Goal: Task Accomplishment & Management: Use online tool/utility

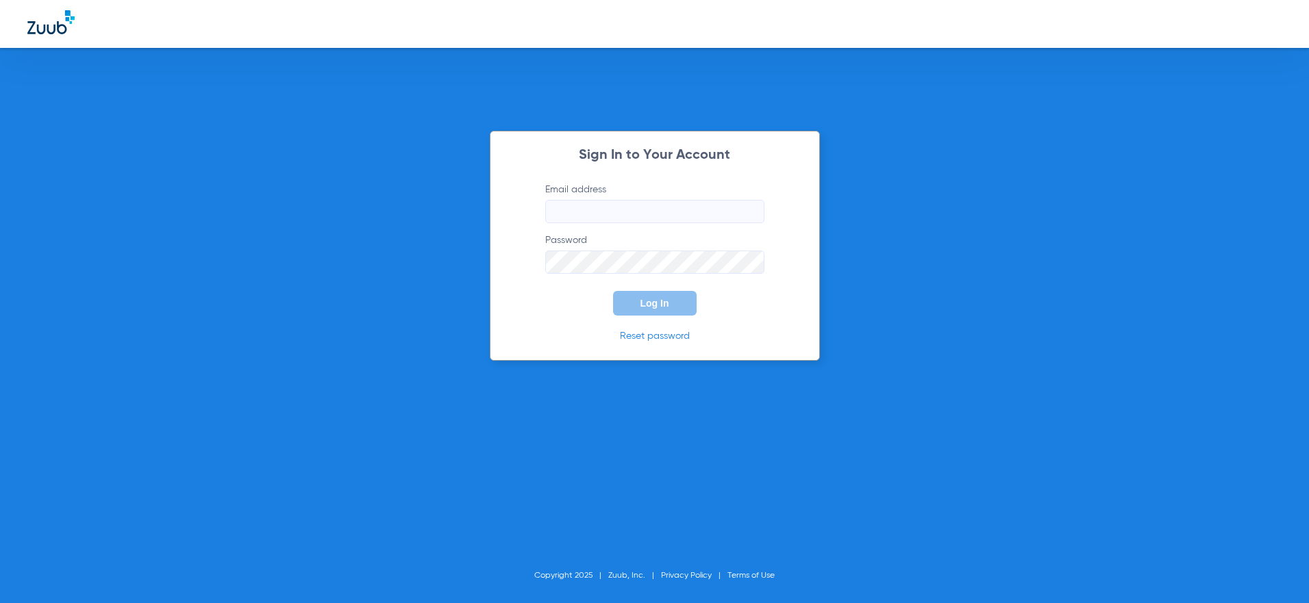
type input "[PERSON_NAME][EMAIL_ADDRESS][PERSON_NAME][DOMAIN_NAME]"
click at [651, 314] on button "Log In" at bounding box center [655, 303] width 84 height 25
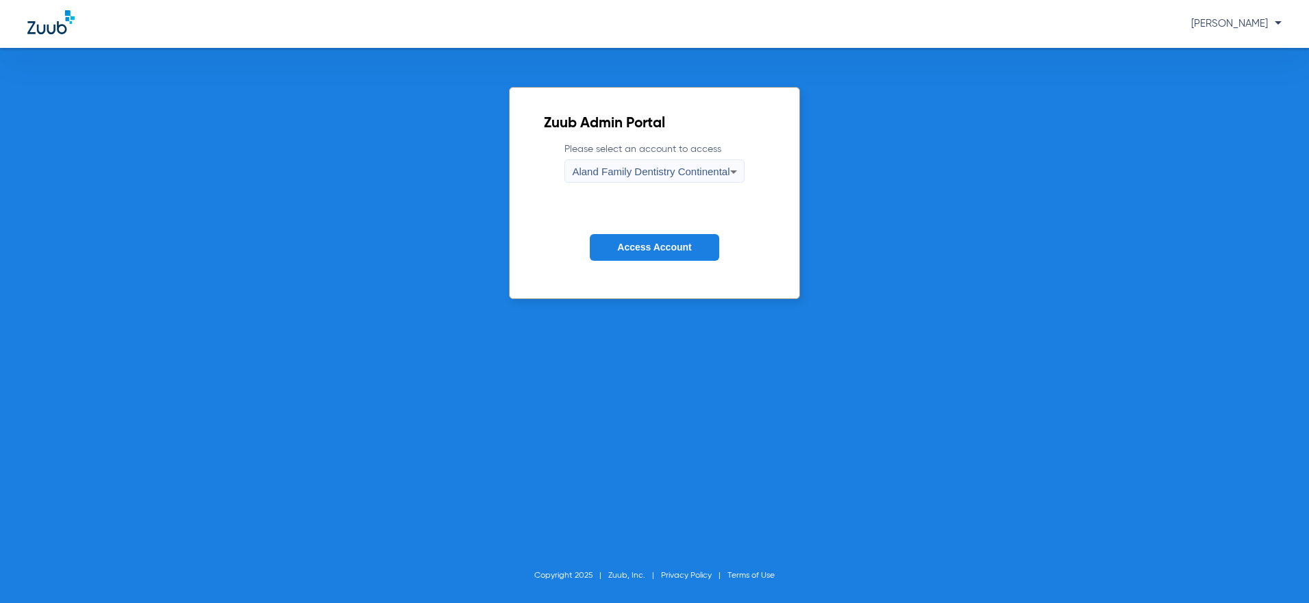
click at [687, 171] on span "Aland Family Dentistry Continental" at bounding box center [651, 172] width 158 height 12
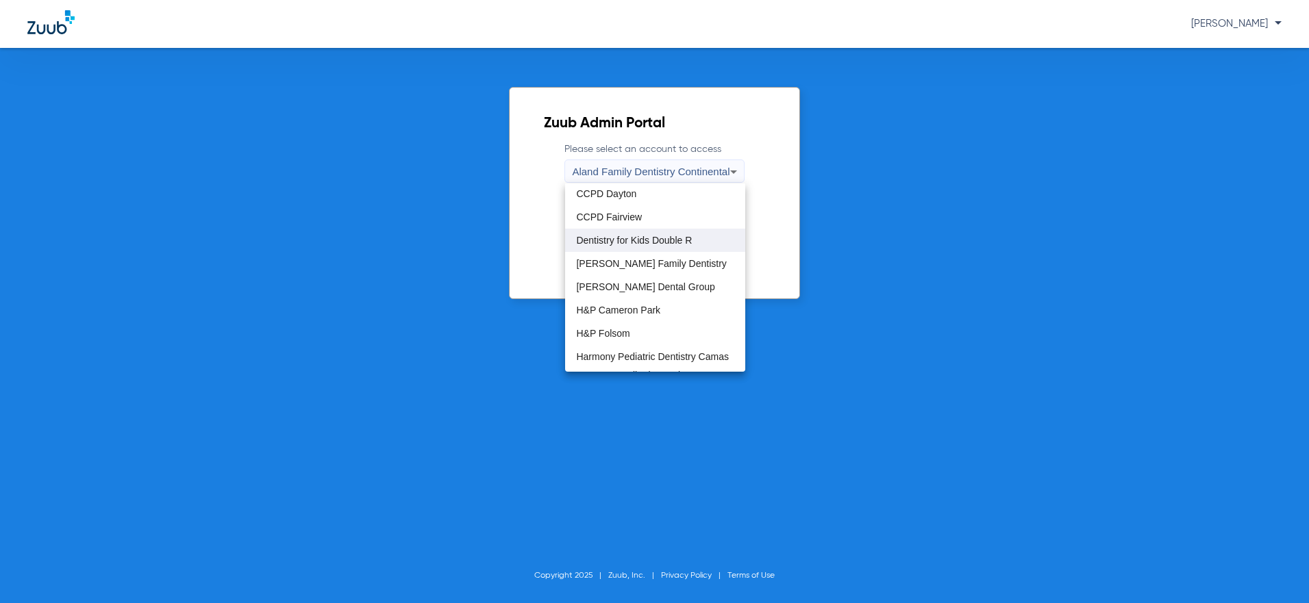
scroll to position [68, 0]
click at [638, 249] on mat-option "[PERSON_NAME] Family Dentistry" at bounding box center [654, 243] width 179 height 23
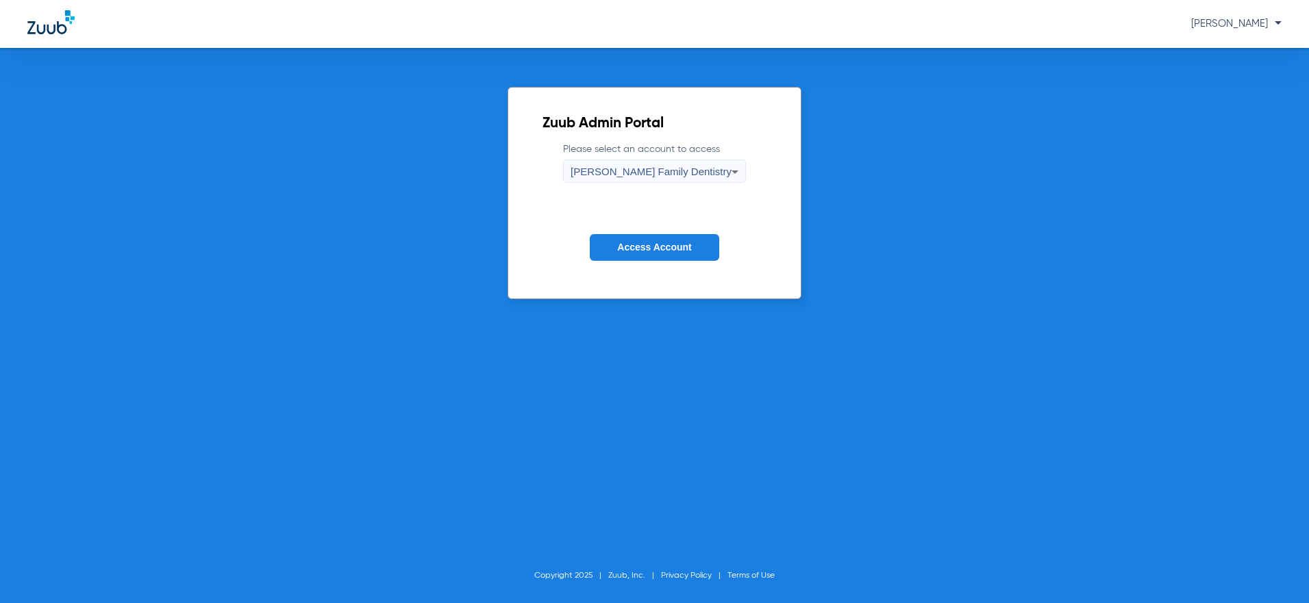
click at [660, 252] on span "Access Account" at bounding box center [654, 247] width 74 height 11
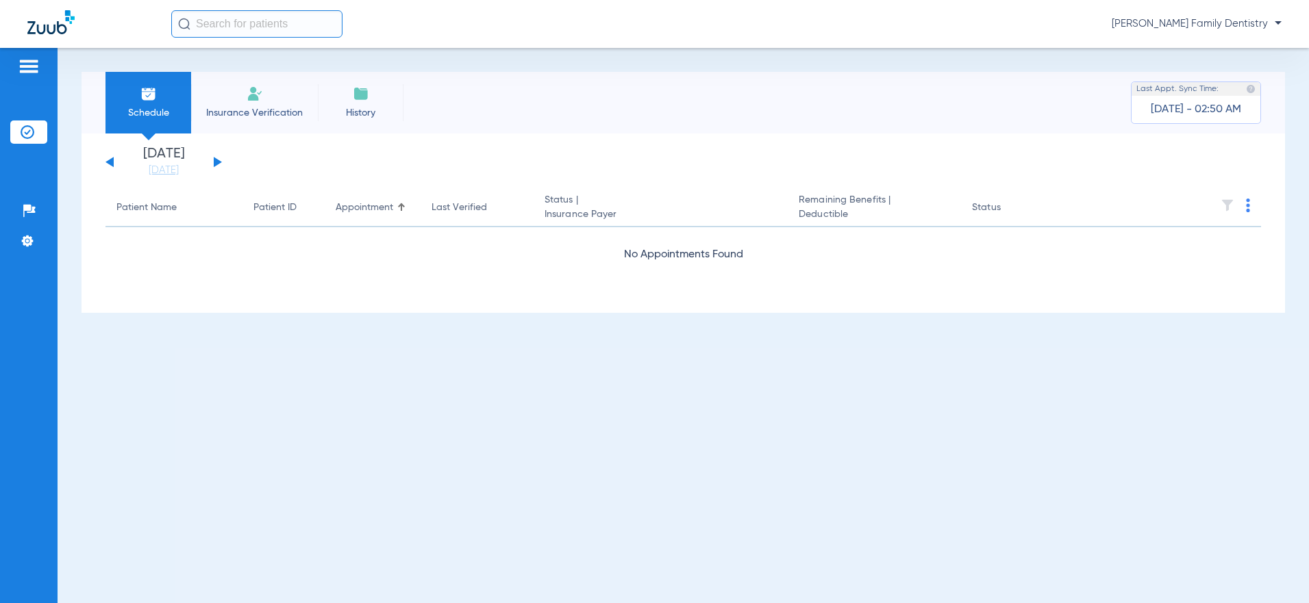
click at [217, 161] on button at bounding box center [218, 162] width 8 height 10
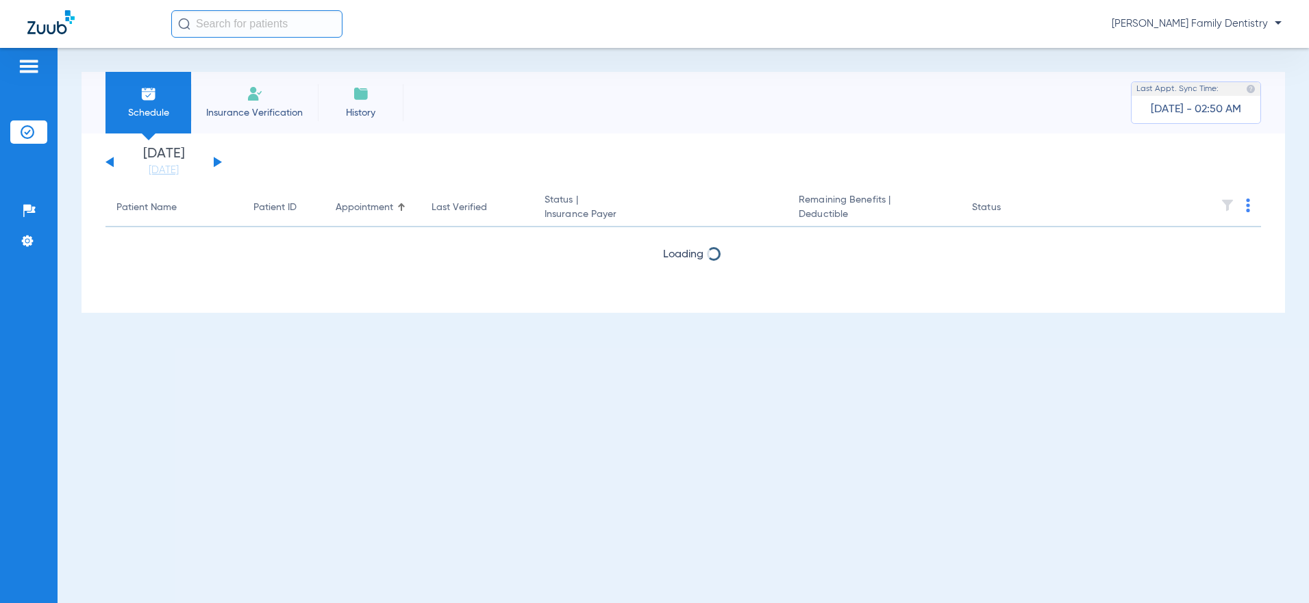
click at [217, 161] on button at bounding box center [218, 162] width 8 height 10
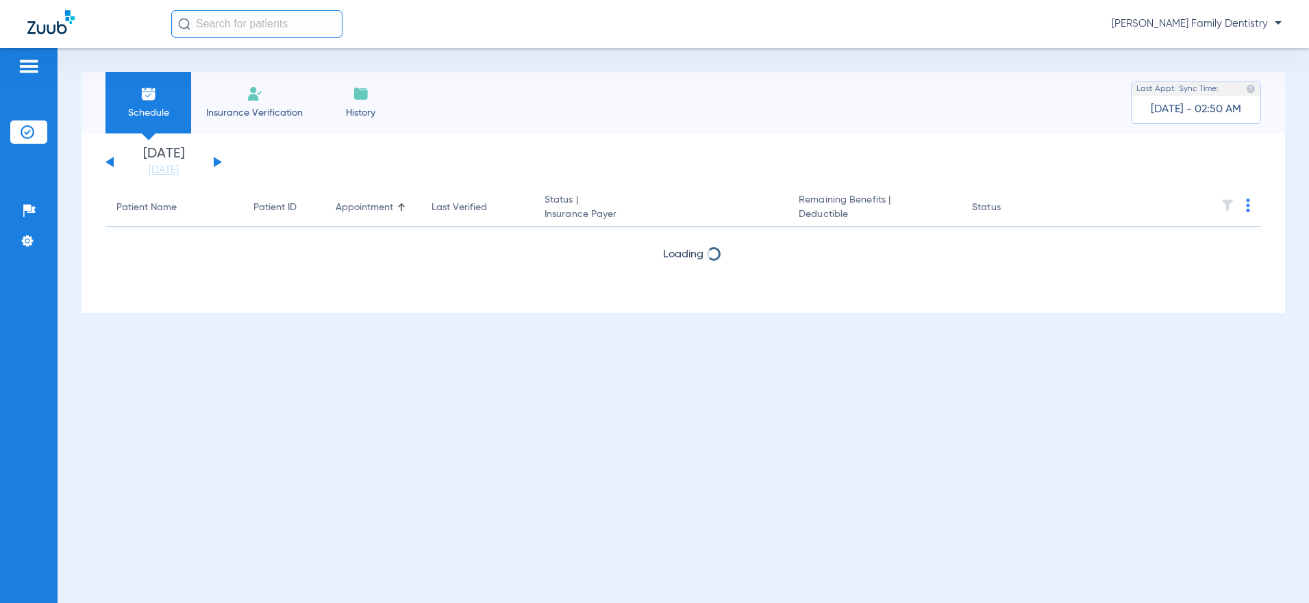
click at [217, 161] on button at bounding box center [218, 162] width 8 height 10
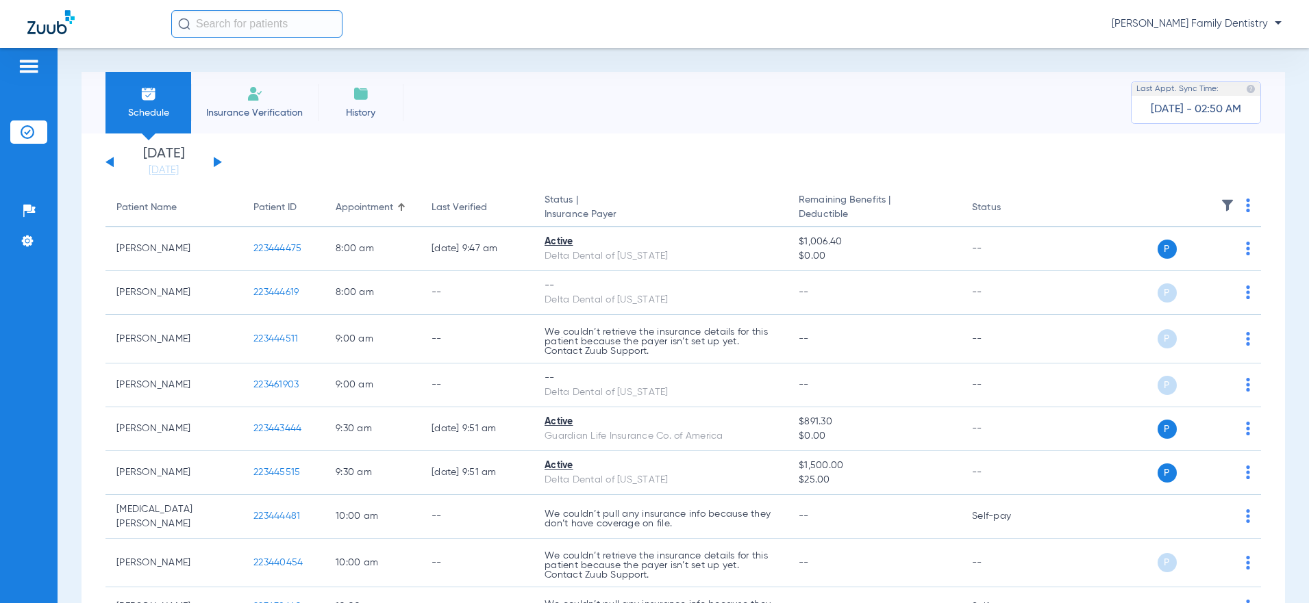
click at [1246, 203] on img at bounding box center [1248, 206] width 4 height 14
click at [1197, 253] on button "Verify All" at bounding box center [1186, 259] width 108 height 27
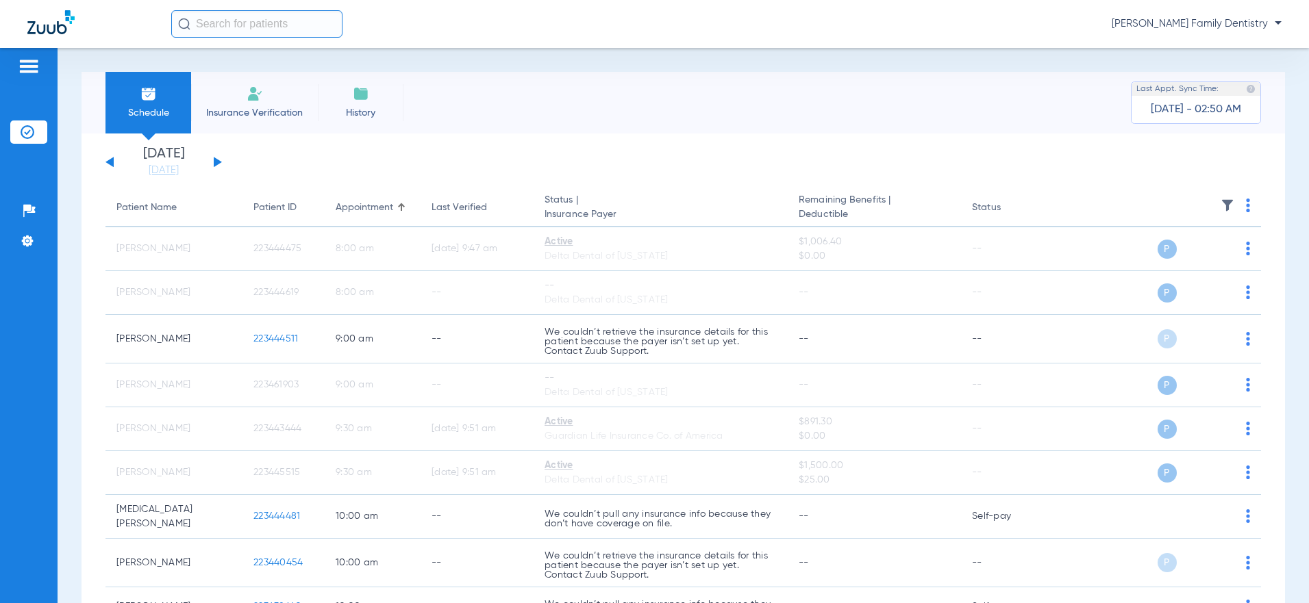
click at [216, 161] on button at bounding box center [218, 162] width 8 height 10
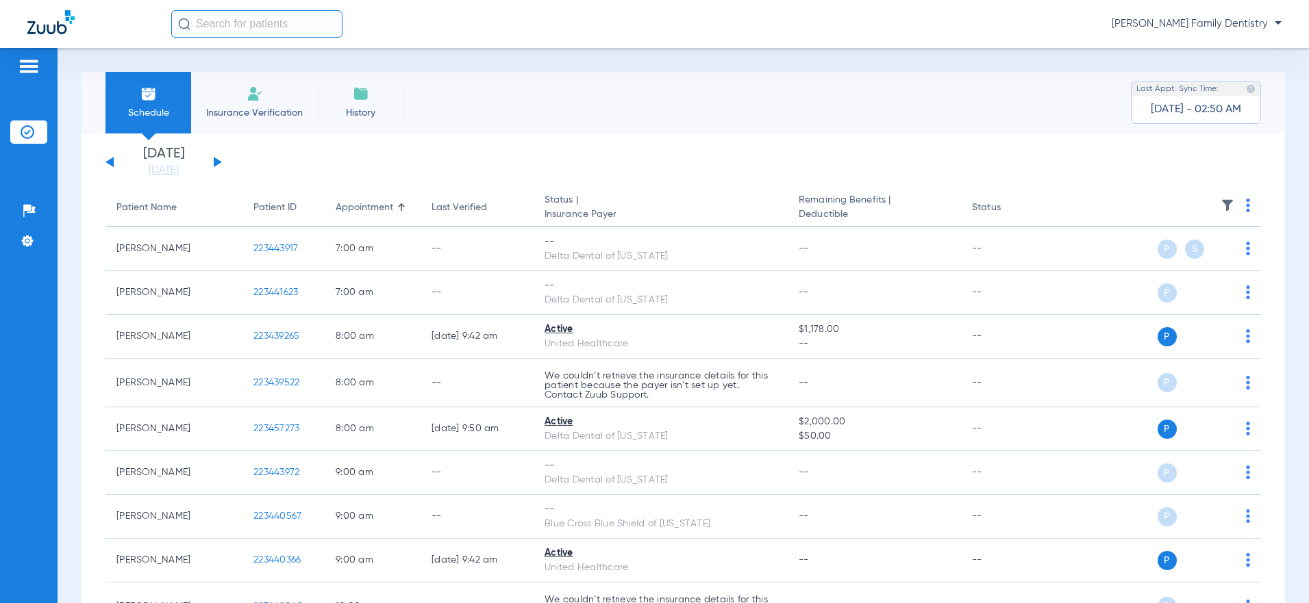
click at [1246, 212] on span at bounding box center [1248, 210] width 4 height 10
click at [1199, 261] on span "Verify All" at bounding box center [1186, 260] width 86 height 10
